Goal: Find specific page/section: Find specific page/section

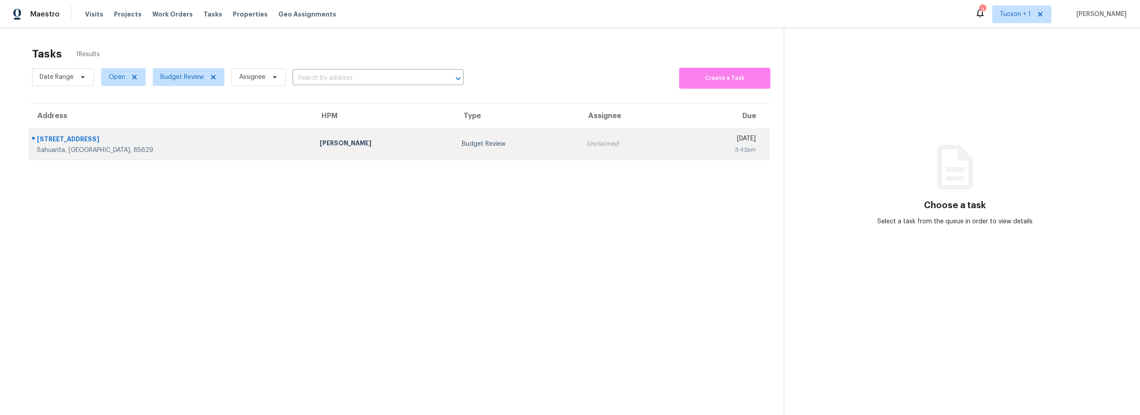
click at [320, 148] on div "[PERSON_NAME]" at bounding box center [384, 144] width 128 height 11
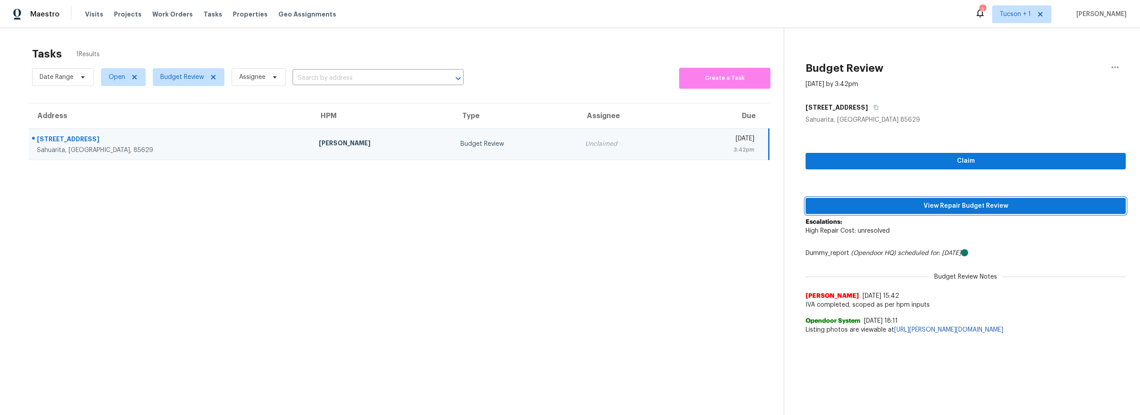
drag, startPoint x: 968, startPoint y: 207, endPoint x: 827, endPoint y: 215, distance: 140.6
click at [968, 207] on span "View Repair Budget Review" at bounding box center [966, 205] width 306 height 11
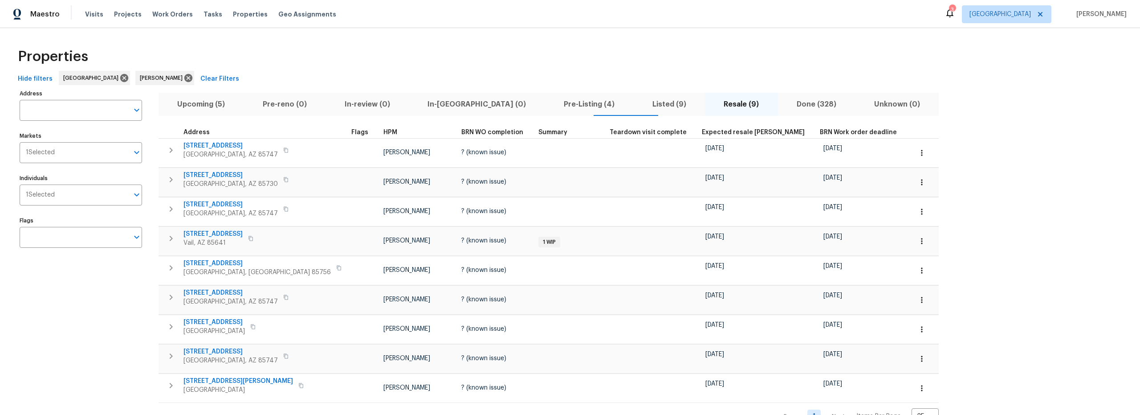
drag, startPoint x: 199, startPoint y: 102, endPoint x: 255, endPoint y: 110, distance: 56.6
click at [199, 102] on span "Upcoming (5)" at bounding box center [201, 104] width 75 height 12
